Goal: Entertainment & Leisure: Consume media (video, audio)

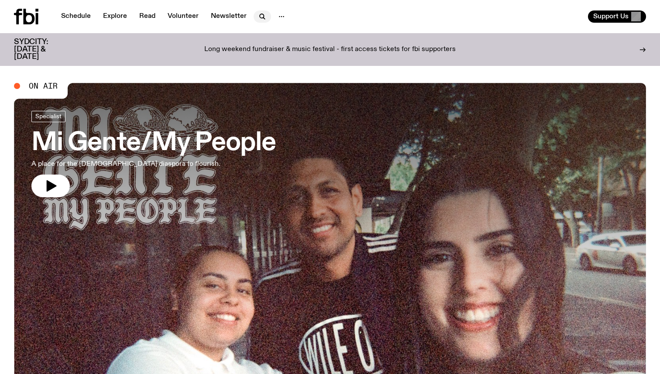
click at [261, 14] on icon "button" at bounding box center [262, 16] width 4 height 4
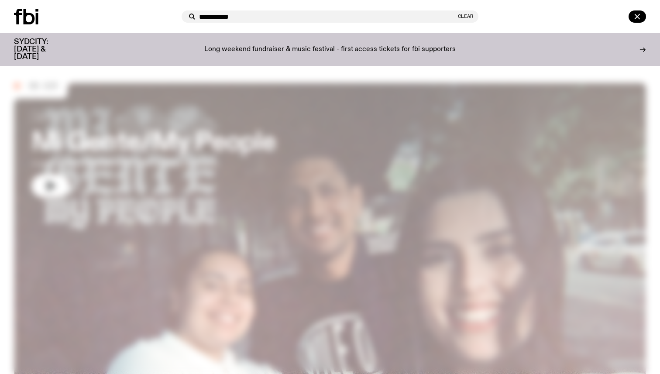
type input "**********"
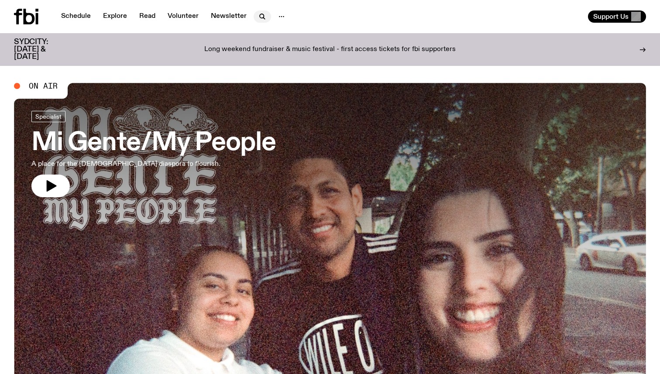
click at [258, 16] on icon "button" at bounding box center [262, 16] width 10 height 10
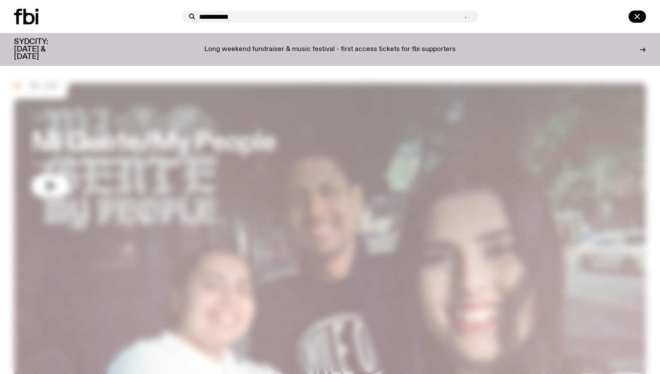
type input "**********"
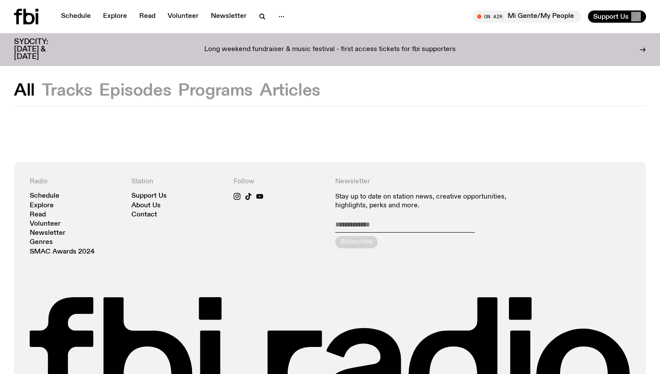
click at [125, 90] on button "Episodes" at bounding box center [135, 91] width 72 height 16
click at [65, 86] on button "Tracks" at bounding box center [67, 91] width 51 height 16
click at [119, 88] on button "Episodes" at bounding box center [135, 91] width 72 height 16
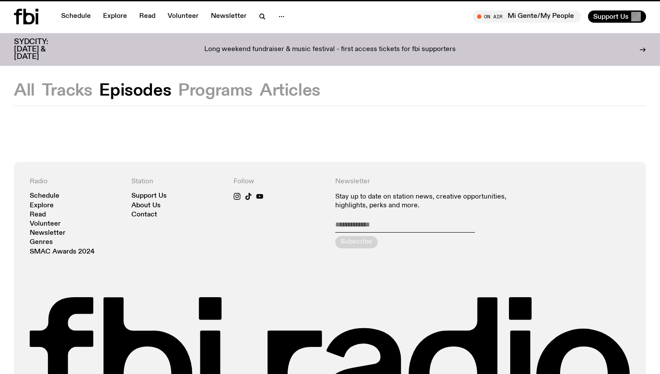
click at [179, 93] on button "Programs" at bounding box center [215, 91] width 75 height 16
click at [302, 91] on button "Articles" at bounding box center [290, 91] width 61 height 16
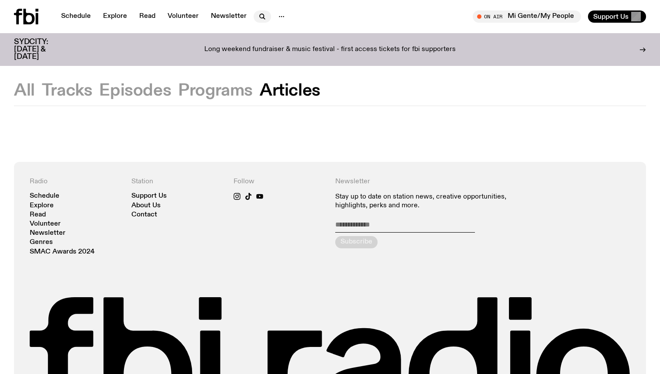
click at [260, 15] on icon "button" at bounding box center [262, 16] width 4 height 4
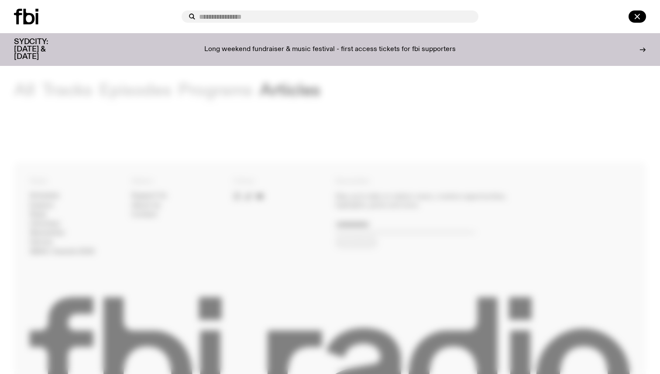
click at [211, 85] on div at bounding box center [330, 187] width 660 height 374
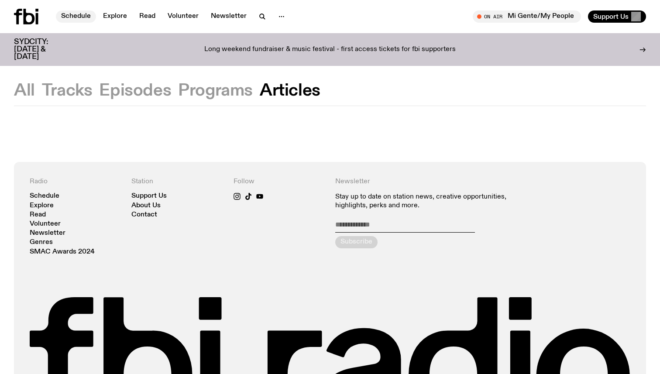
click at [76, 16] on link "Schedule" at bounding box center [76, 16] width 40 height 12
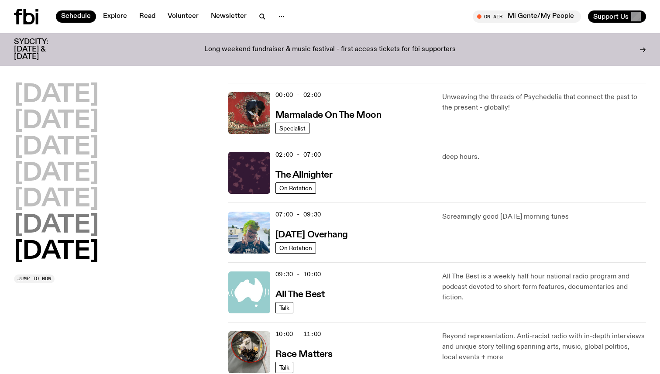
click at [90, 224] on h2 "[DATE]" at bounding box center [56, 226] width 85 height 24
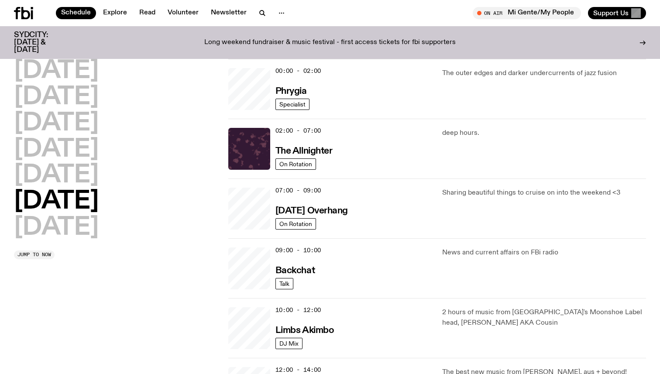
scroll to position [24, 0]
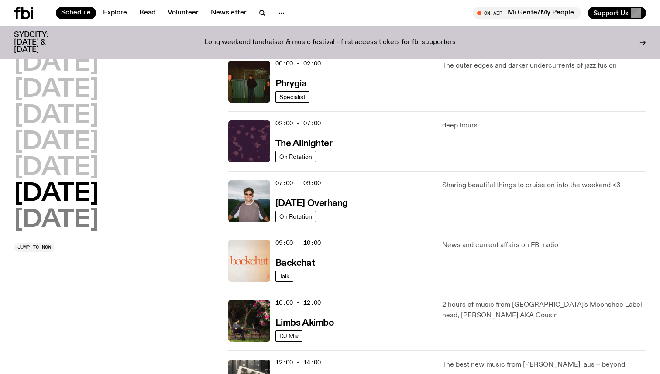
click at [88, 226] on h2 "[DATE]" at bounding box center [56, 220] width 85 height 24
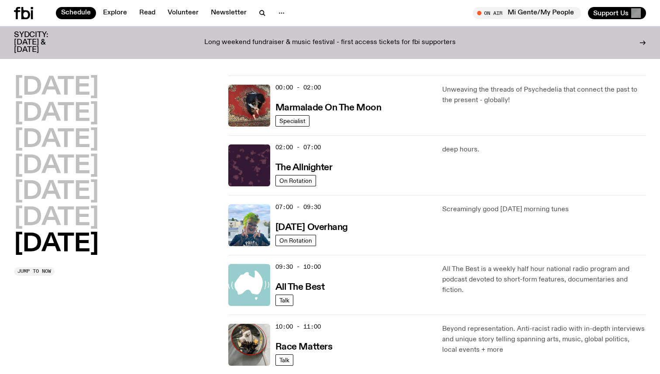
scroll to position [0, 0]
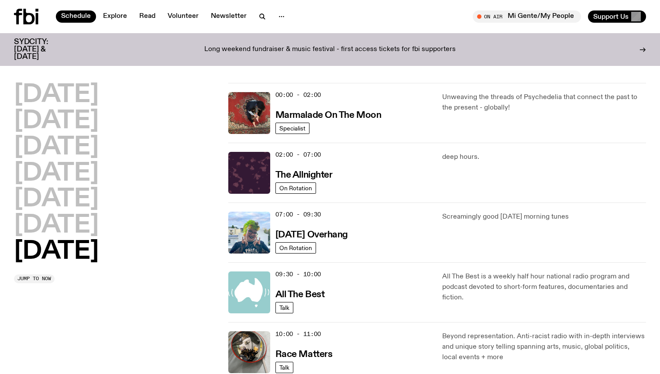
click at [344, 176] on div "02:00 - 07:00 The Allnighter" at bounding box center [354, 173] width 157 height 42
click at [282, 173] on h3 "The Allnighter" at bounding box center [304, 175] width 57 height 9
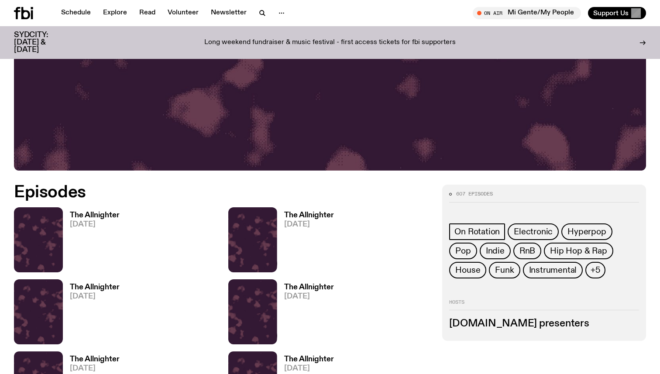
scroll to position [312, 0]
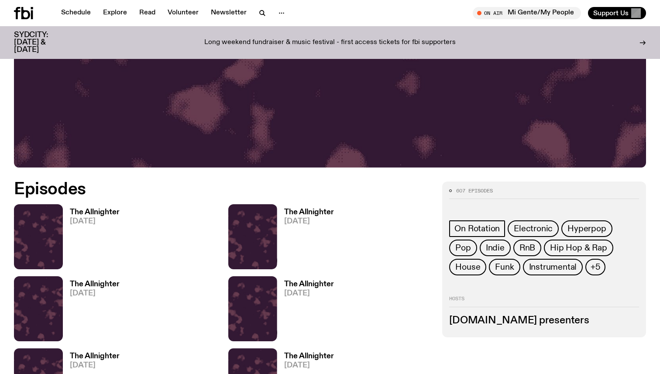
click at [83, 211] on h3 "The Allnighter" at bounding box center [95, 212] width 50 height 7
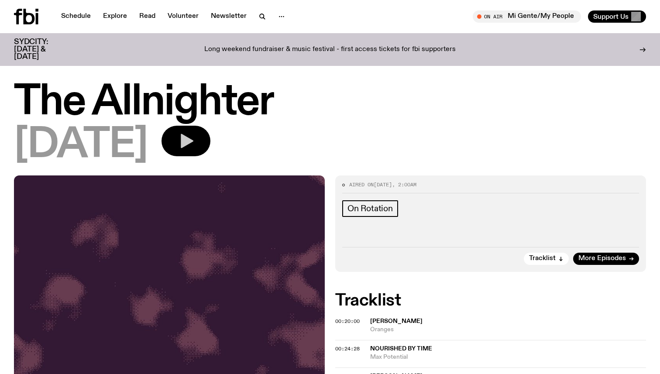
click at [193, 141] on icon "button" at bounding box center [187, 141] width 13 height 14
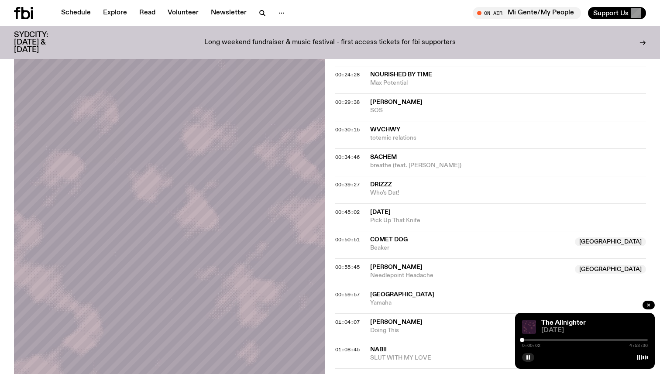
scroll to position [272, 0]
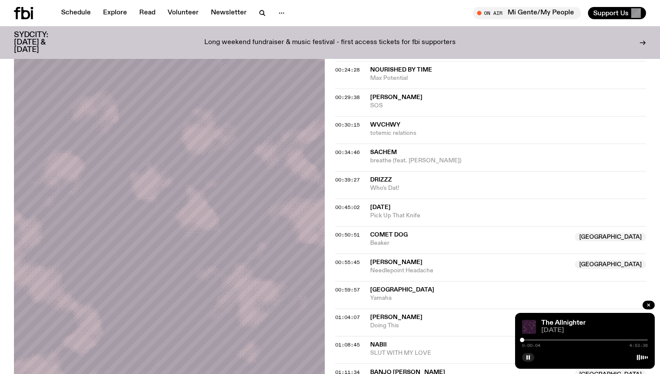
click at [356, 341] on div at bounding box center [585, 340] width 126 height 2
click at [356, 340] on div at bounding box center [585, 340] width 126 height 2
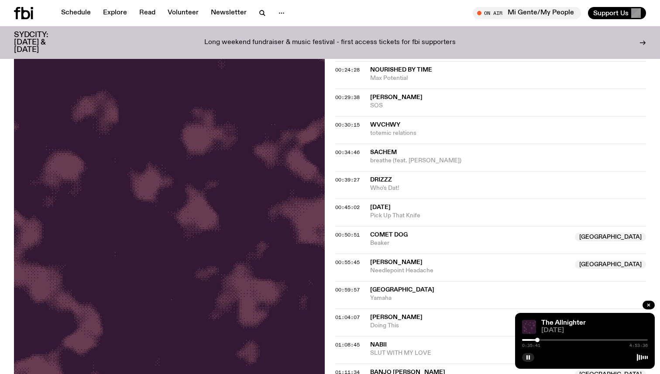
click at [356, 340] on div at bounding box center [585, 340] width 126 height 2
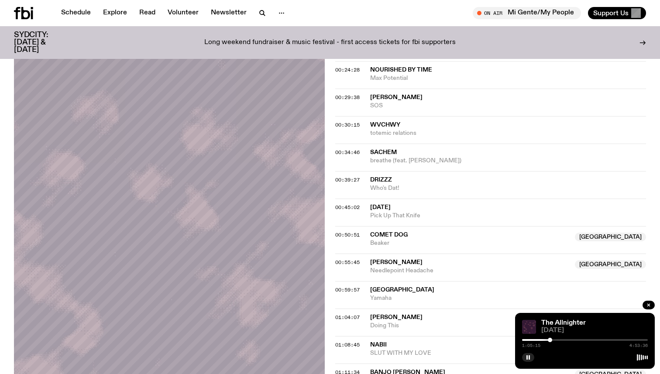
click at [356, 328] on span "[DATE]" at bounding box center [594, 331] width 107 height 7
click at [356, 340] on div at bounding box center [585, 340] width 126 height 2
click at [356, 340] on div at bounding box center [491, 340] width 126 height 2
click at [356, 340] on div at bounding box center [585, 340] width 126 height 2
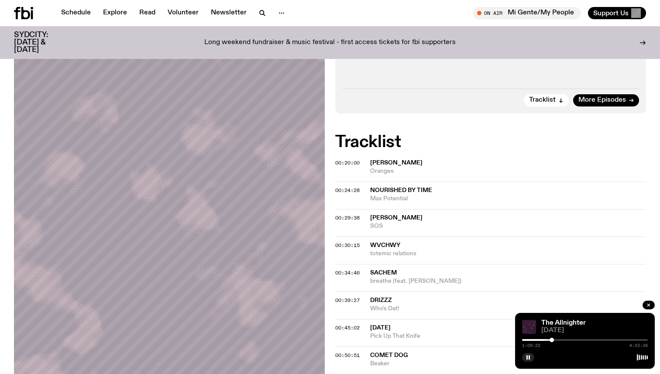
scroll to position [147, 0]
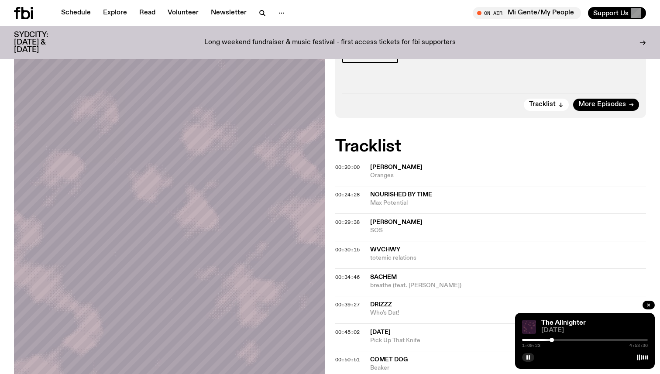
click at [356, 341] on div at bounding box center [585, 340] width 126 height 2
click at [356, 340] on div at bounding box center [585, 340] width 126 height 2
click at [356, 340] on div at bounding box center [559, 340] width 4 height 4
click at [356, 340] on div at bounding box center [557, 340] width 4 height 4
click at [356, 340] on div at bounding box center [585, 340] width 126 height 2
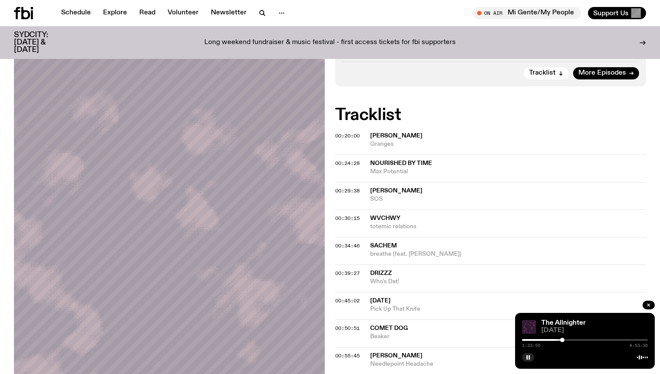
scroll to position [181, 0]
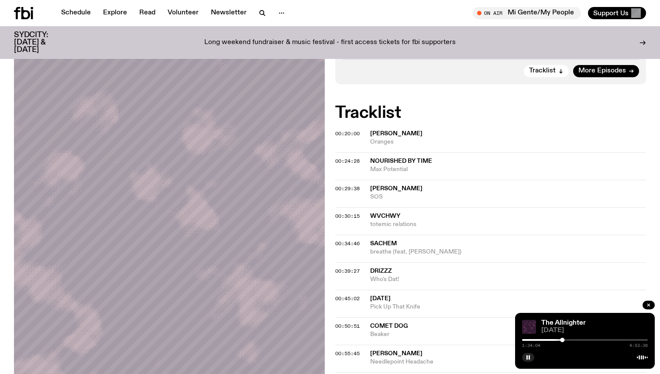
click at [356, 321] on div "The Allnighter" at bounding box center [594, 323] width 108 height 7
click at [356, 323] on link "The Allnighter" at bounding box center [563, 323] width 45 height 7
click at [356, 358] on rect "button" at bounding box center [529, 357] width 1 height 4
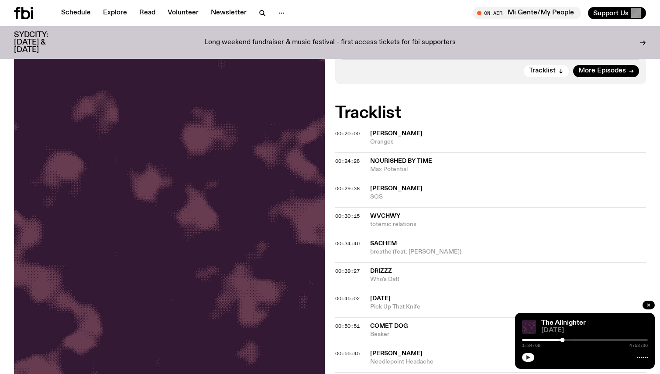
click at [356, 358] on icon "button" at bounding box center [529, 357] width 4 height 4
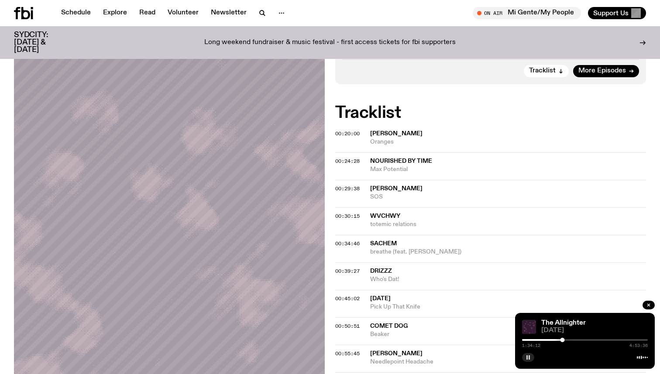
click at [356, 358] on rect "button" at bounding box center [529, 357] width 1 height 4
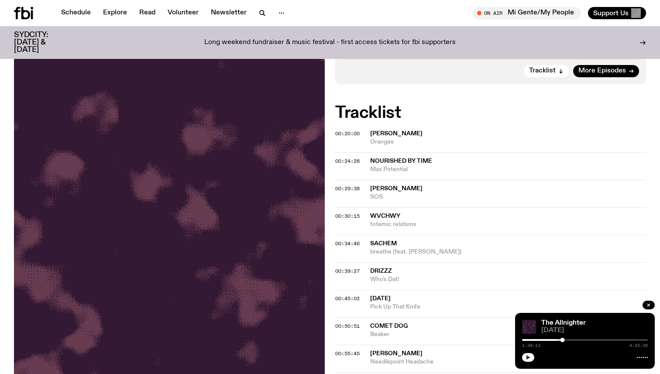
scroll to position [183, 0]
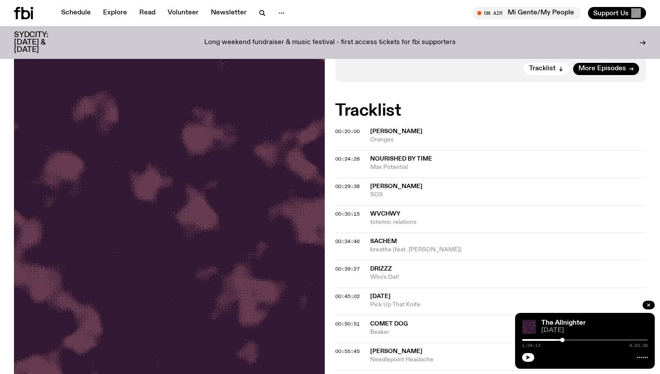
click at [356, 358] on icon "button" at bounding box center [529, 357] width 4 height 4
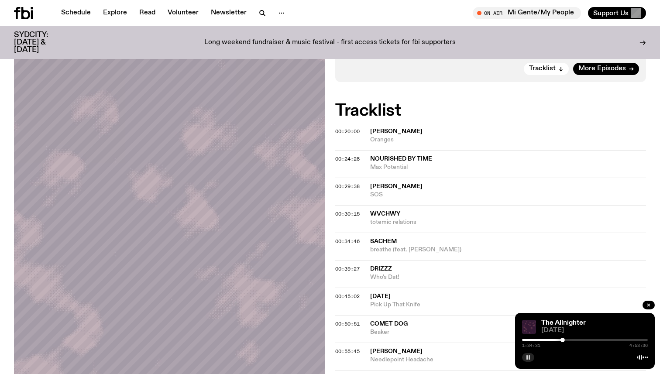
click at [356, 358] on rect "button" at bounding box center [529, 357] width 1 height 4
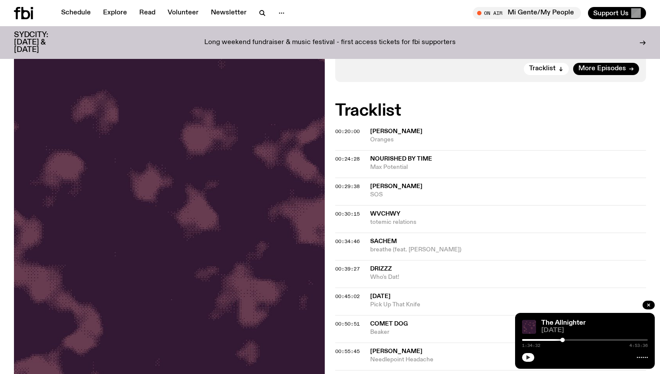
click at [356, 359] on icon "button" at bounding box center [528, 357] width 5 height 5
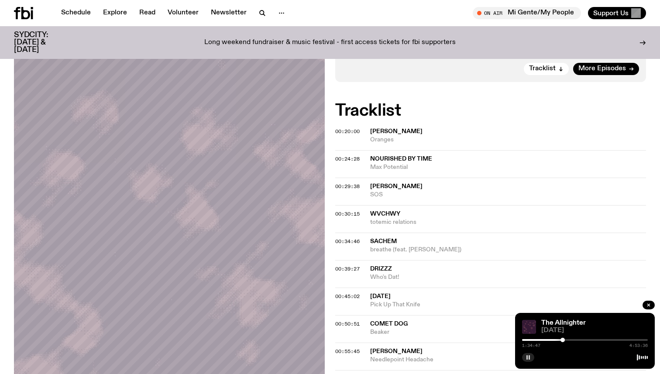
click at [356, 359] on rect "button" at bounding box center [529, 357] width 1 height 4
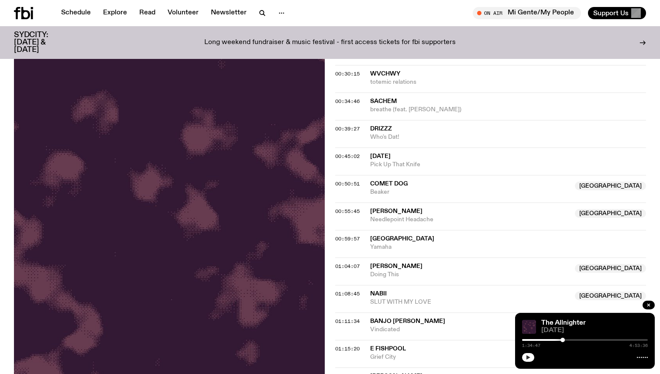
scroll to position [0, 0]
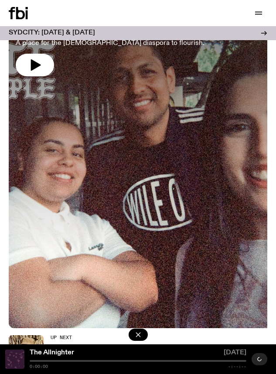
scroll to position [72, 0]
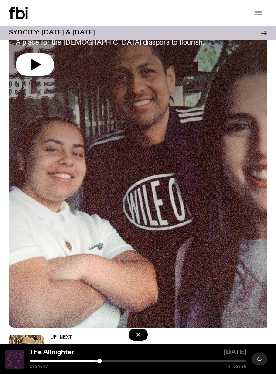
click at [262, 357] on icon "button" at bounding box center [260, 359] width 7 height 7
click at [97, 361] on div at bounding box center [96, 361] width 4 height 4
click at [99, 361] on div at bounding box center [138, 361] width 217 height 2
click at [98, 362] on div at bounding box center [99, 361] width 4 height 4
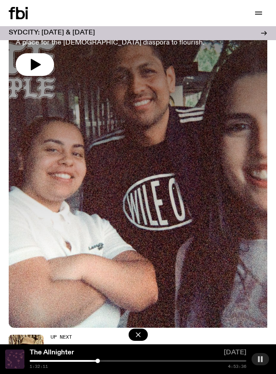
click at [88, 360] on div at bounding box center [88, 361] width 4 height 4
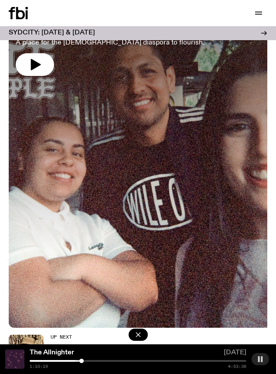
click at [80, 361] on div at bounding box center [81, 361] width 4 height 4
click at [76, 360] on div at bounding box center [77, 361] width 4 height 4
click at [84, 360] on div at bounding box center [138, 361] width 217 height 2
click at [88, 361] on div at bounding box center [138, 361] width 217 height 2
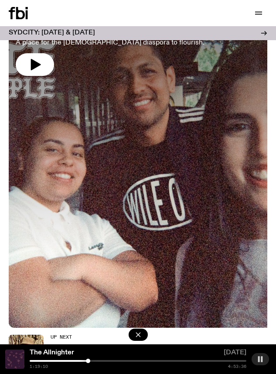
click at [92, 360] on div at bounding box center [138, 361] width 217 height 2
click at [97, 360] on div at bounding box center [138, 361] width 217 height 2
click at [103, 361] on div at bounding box center [138, 361] width 217 height 2
click at [104, 360] on div at bounding box center [138, 361] width 217 height 2
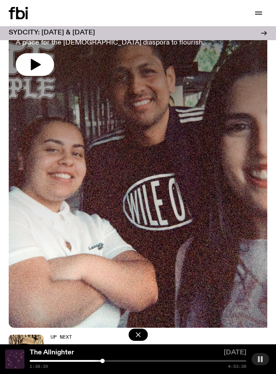
click at [103, 361] on div at bounding box center [102, 361] width 4 height 4
click at [99, 360] on div "The Allnighter 31.08.25 1:28:38 4:53:36" at bounding box center [138, 360] width 276 height 30
click at [96, 362] on div at bounding box center [95, 361] width 4 height 4
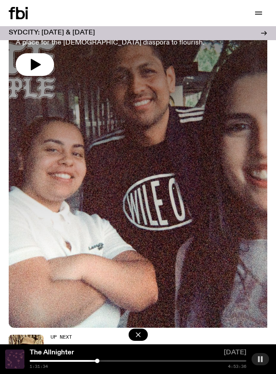
click at [97, 361] on div at bounding box center [97, 361] width 4 height 4
click at [95, 361] on div at bounding box center [95, 361] width 4 height 4
click at [97, 361] on div at bounding box center [96, 361] width 4 height 4
click at [100, 362] on div at bounding box center [138, 361] width 217 height 2
click at [99, 360] on div at bounding box center [99, 361] width 4 height 4
